Goal: Navigation & Orientation: Find specific page/section

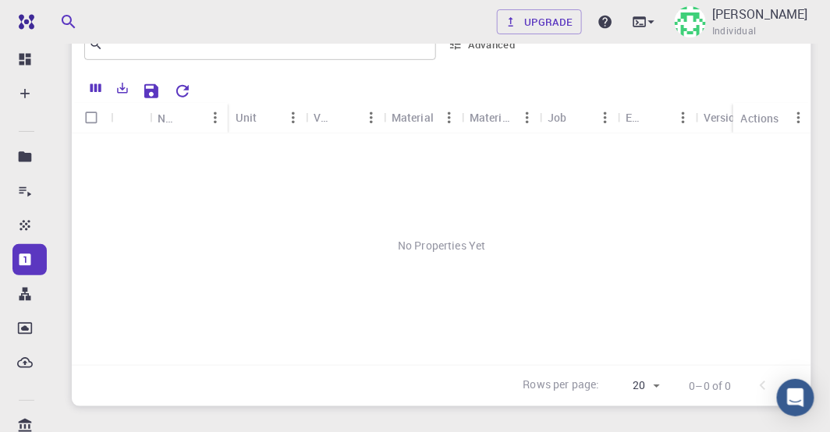
scroll to position [89, 0]
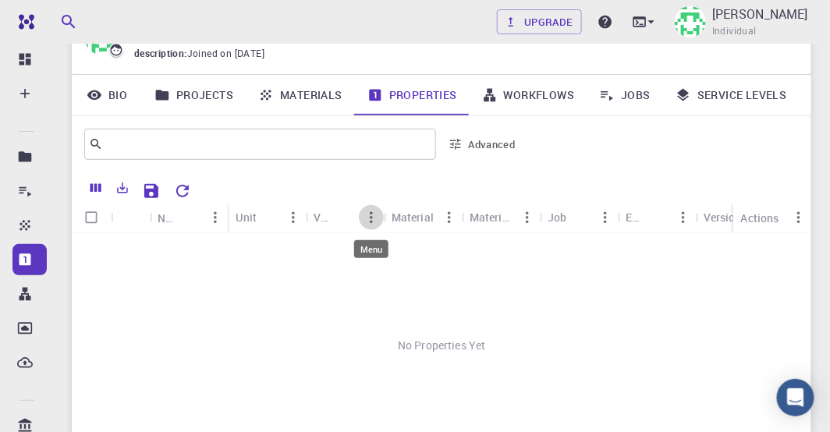
click at [367, 218] on icon "Menu" at bounding box center [371, 217] width 17 height 17
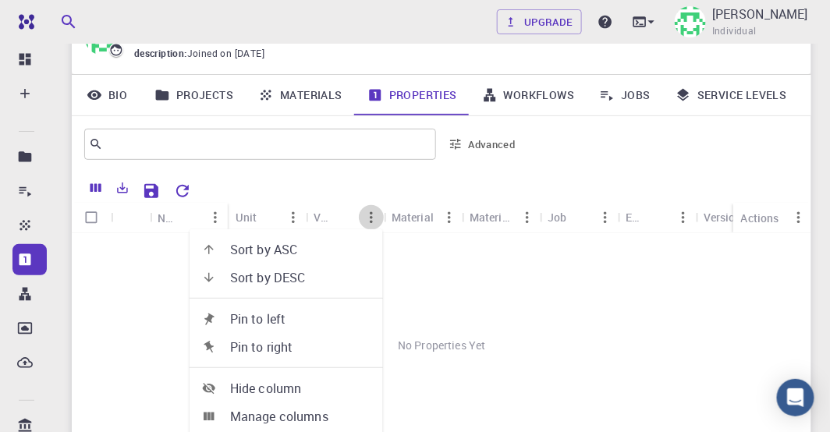
click at [367, 218] on icon "Menu" at bounding box center [371, 217] width 17 height 17
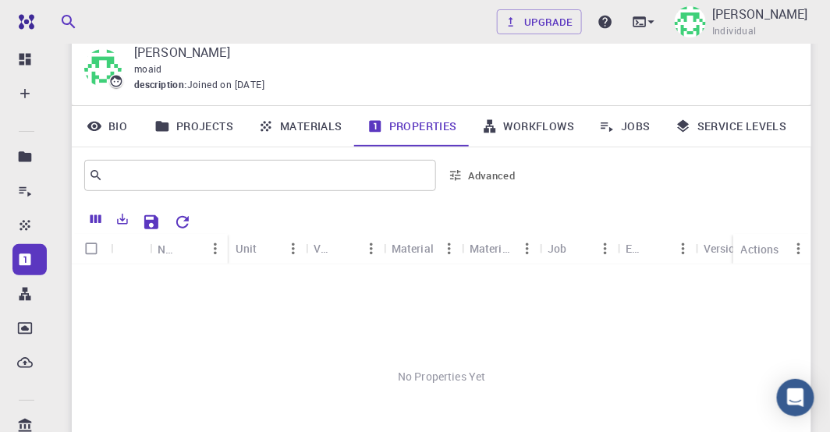
scroll to position [0, 0]
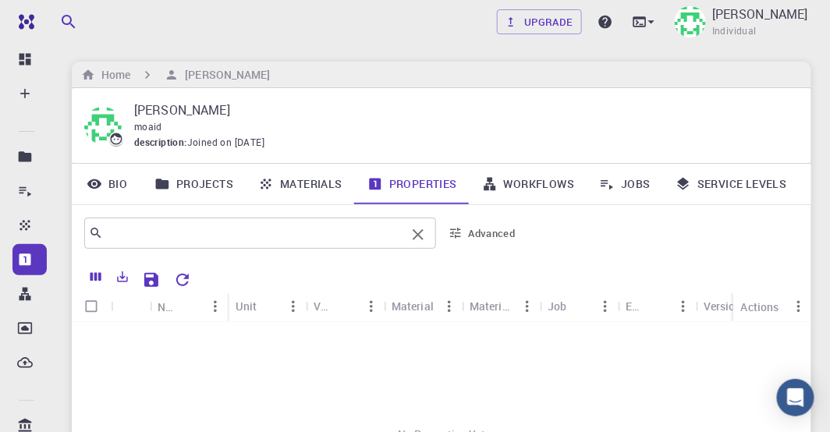
click at [198, 238] on input "text" at bounding box center [254, 233] width 303 height 22
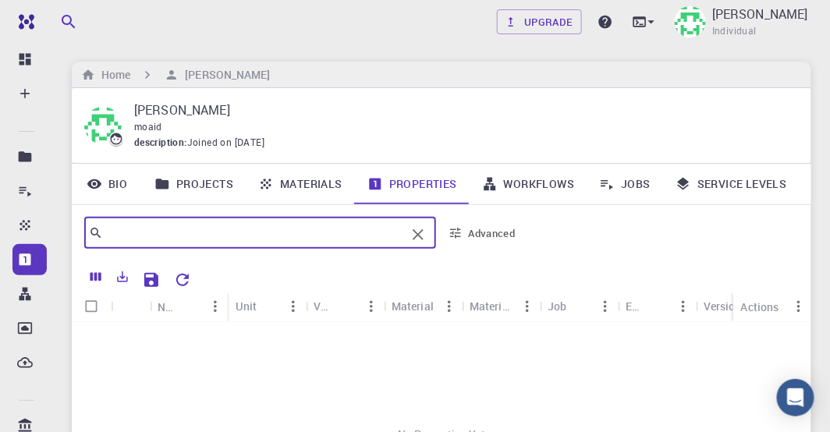
click at [211, 178] on link "Projects" at bounding box center [194, 184] width 104 height 41
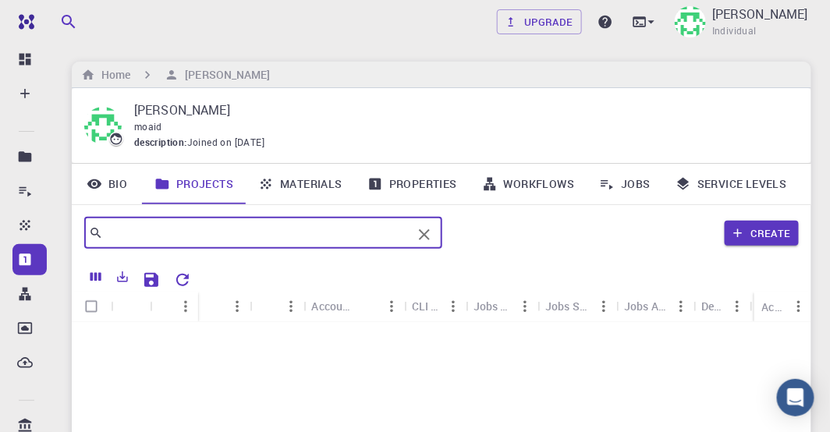
click at [203, 236] on input "text" at bounding box center [257, 233] width 309 height 22
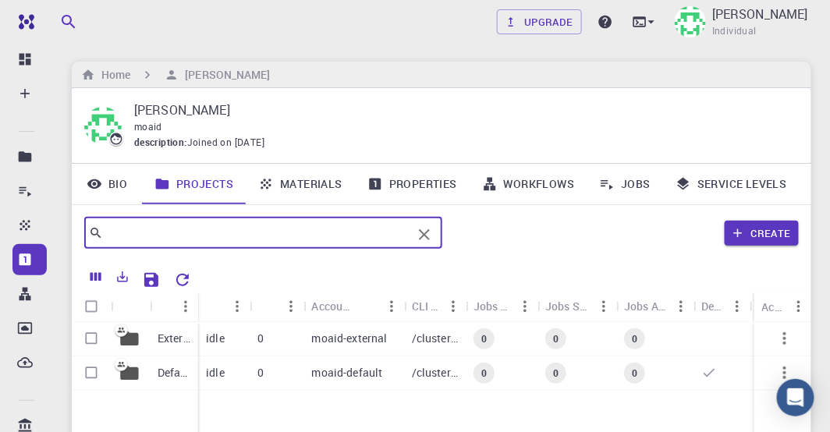
scroll to position [89, 0]
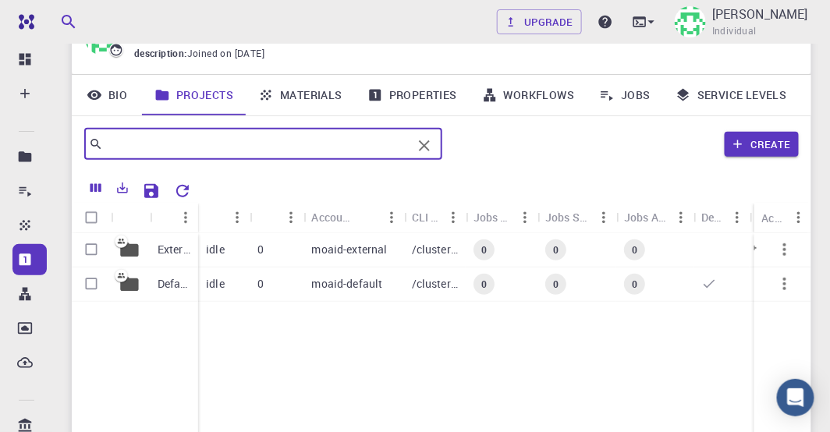
click at [788, 251] on icon "button" at bounding box center [784, 249] width 19 height 19
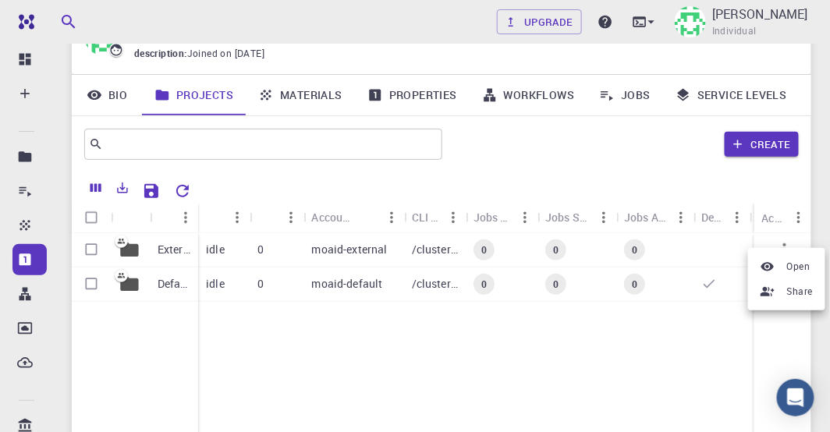
click at [797, 271] on span "Open" at bounding box center [798, 267] width 23 height 16
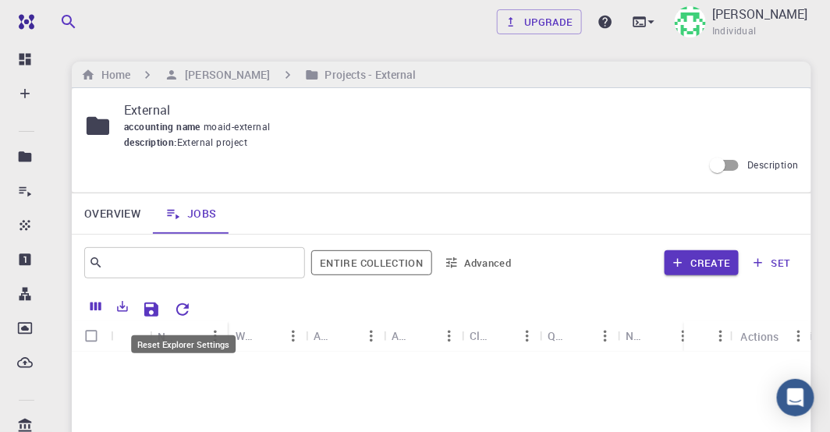
click at [175, 310] on icon "Reset Explorer Settings" at bounding box center [182, 309] width 19 height 19
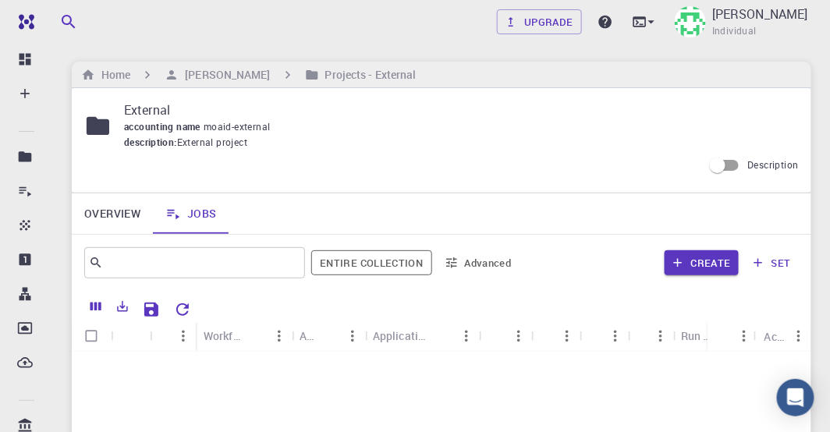
click at [199, 216] on link "Jobs" at bounding box center [191, 213] width 76 height 41
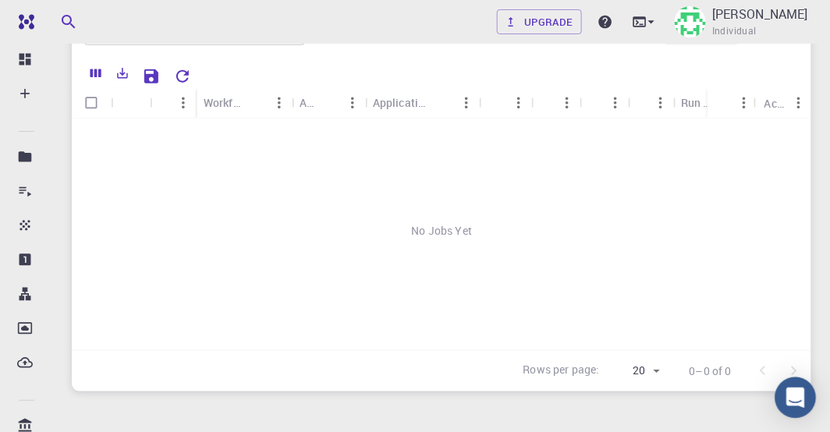
click at [796, 398] on icon "Open Intercom Messenger" at bounding box center [795, 398] width 18 height 20
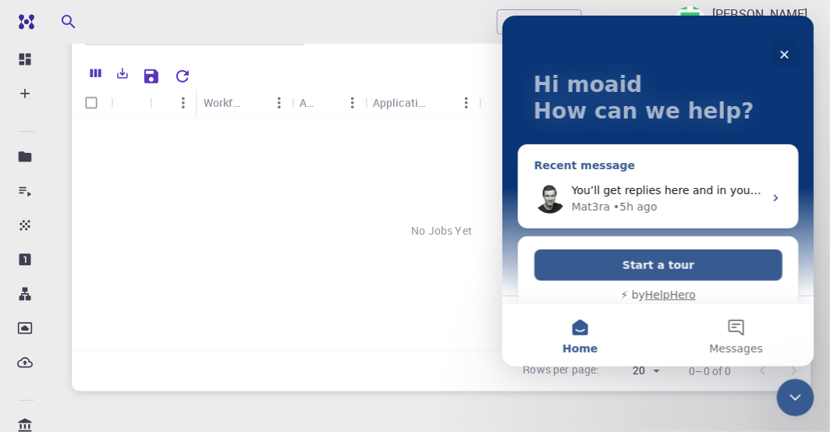
scroll to position [72, 0]
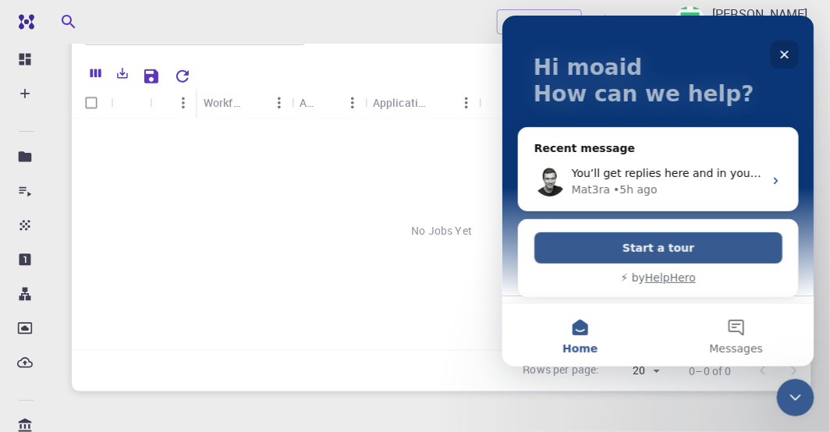
click at [785, 54] on icon "Close" at bounding box center [784, 54] width 9 height 9
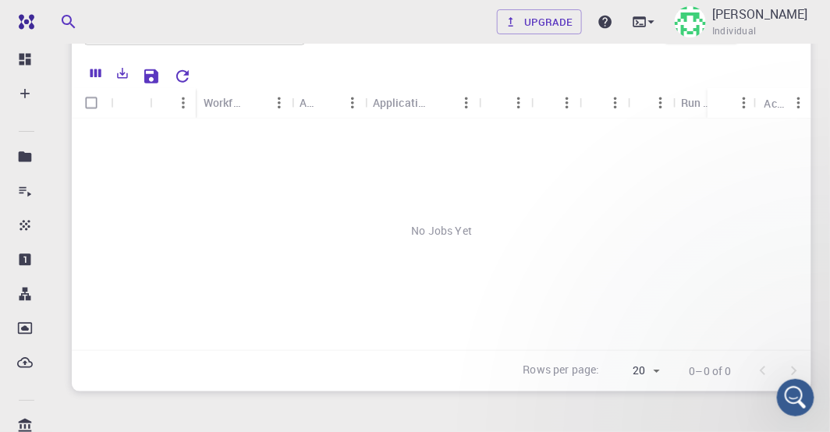
scroll to position [0, 0]
